Goal: Find specific page/section: Find specific page/section

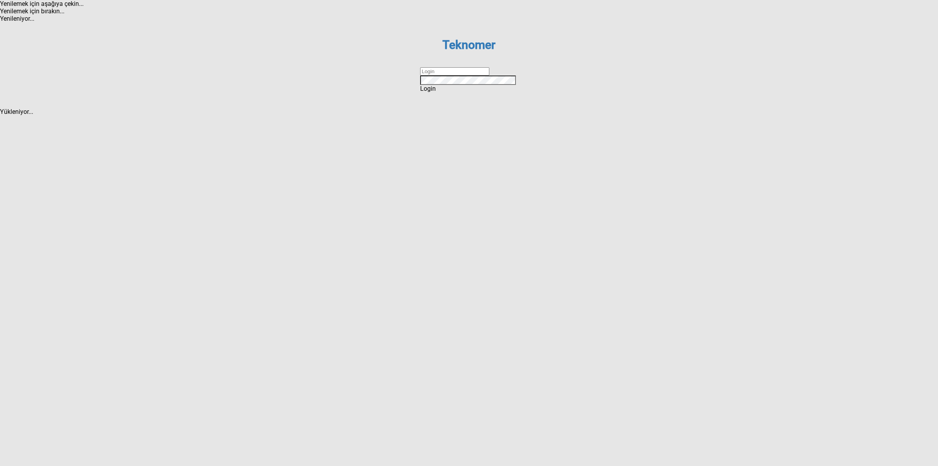
drag, startPoint x: 435, startPoint y: 235, endPoint x: 442, endPoint y: 238, distance: 7.2
click at [436, 75] on input "text" at bounding box center [454, 71] width 69 height 8
type input "DİZEM"
click at [473, 92] on dx-button "Login" at bounding box center [469, 88] width 98 height 7
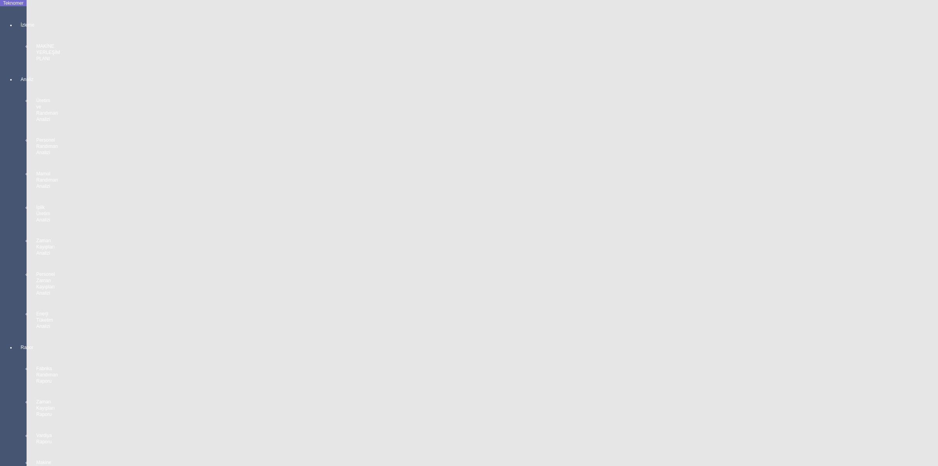
click at [16, 20] on div "İzleme MAKİNE YERLEŞİM PLANI" at bounding box center [21, 38] width 11 height 54
click at [49, 16] on span "MAKİNE YERLEŞİM PLANI" at bounding box center [78, 19] width 72 height 7
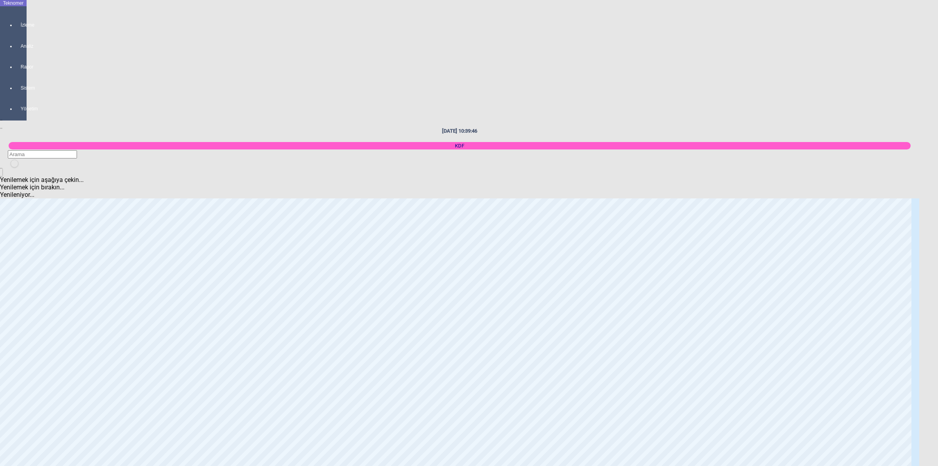
scroll to position [1173, 0]
click at [938, 281] on body "Teknomer İzleme Analiz Rapor Sistem Yönetim [DATE] 10:39:51 KDF Yenilemek için …" at bounding box center [469, 233] width 938 height 466
